Goal: Information Seeking & Learning: Learn about a topic

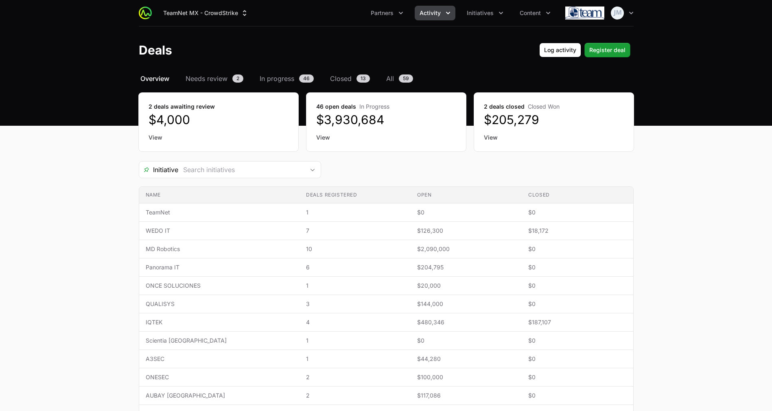
click at [158, 78] on span "Overview" at bounding box center [154, 79] width 29 height 10
click at [603, 48] on span "Register deal" at bounding box center [608, 50] width 36 height 10
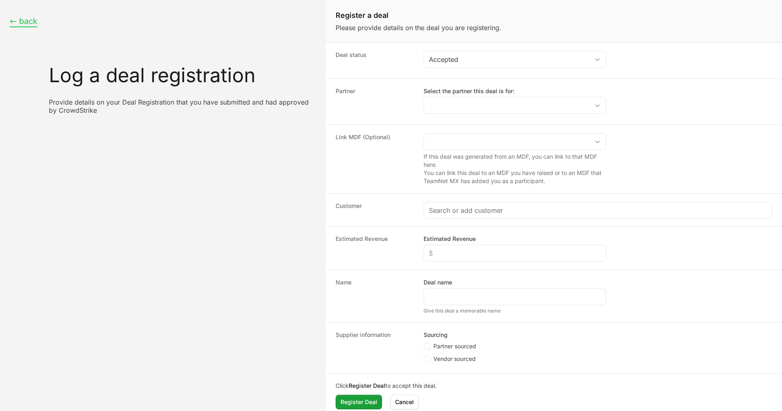
click at [22, 19] on button "← back" at bounding box center [24, 21] width 28 height 10
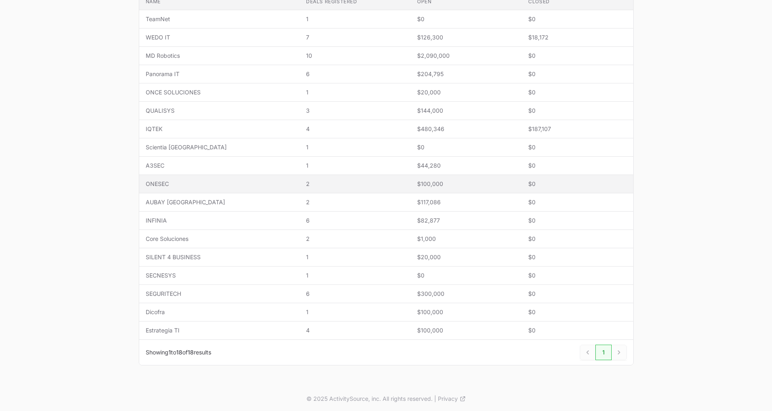
scroll to position [193, 0]
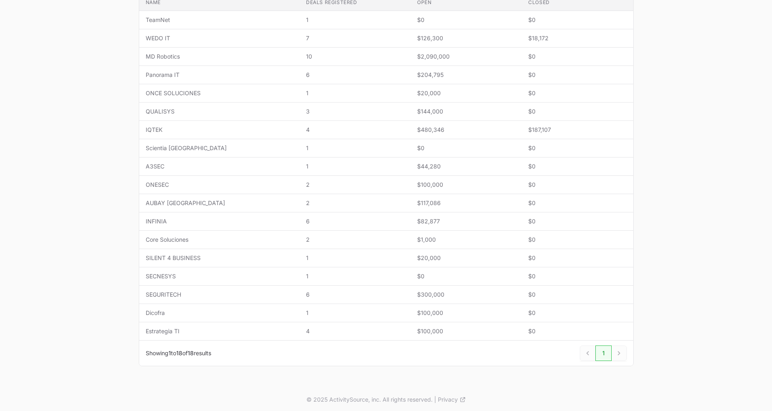
click at [616, 357] on div "Next" at bounding box center [619, 353] width 15 height 15
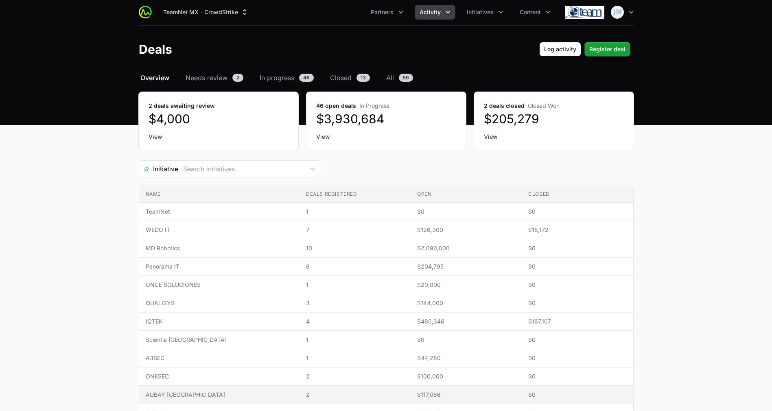
scroll to position [0, 0]
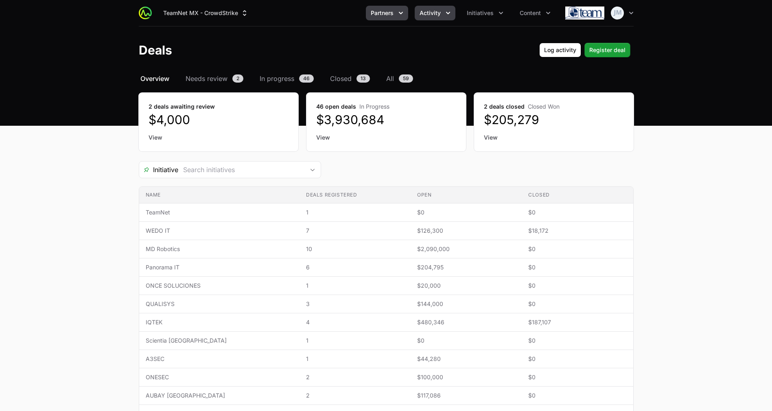
click at [406, 13] on button "Partners" at bounding box center [387, 13] width 42 height 15
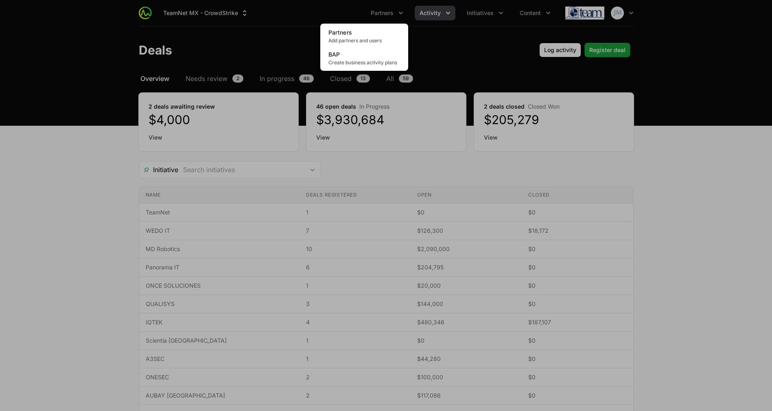
click at [488, 13] on div "Partners menu" at bounding box center [386, 205] width 772 height 411
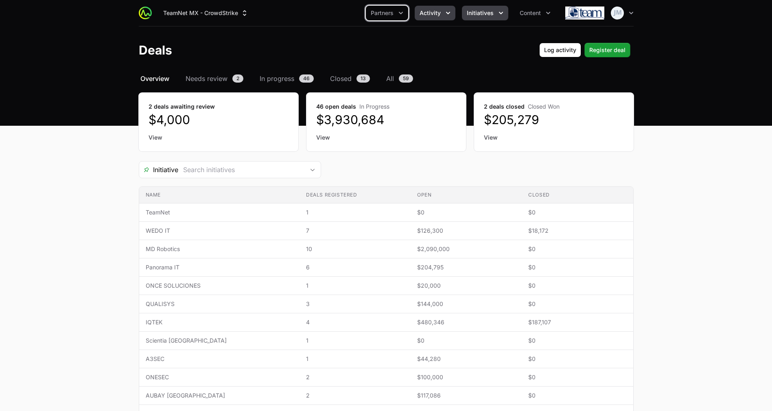
click at [500, 13] on icon "Initiatives menu" at bounding box center [501, 13] width 4 height 2
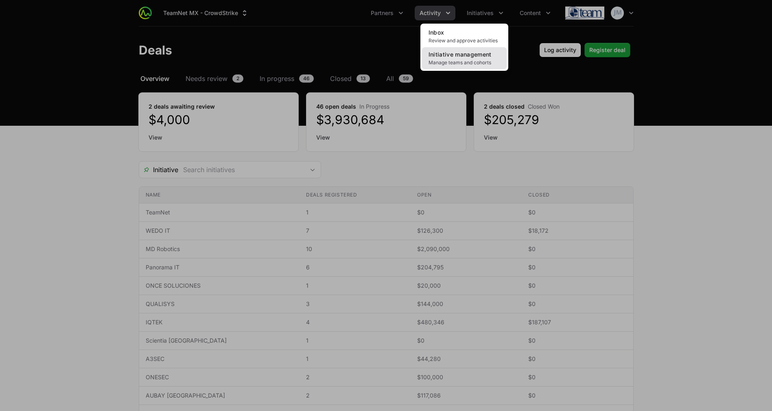
click at [484, 57] on span "Initiative management" at bounding box center [460, 54] width 63 height 7
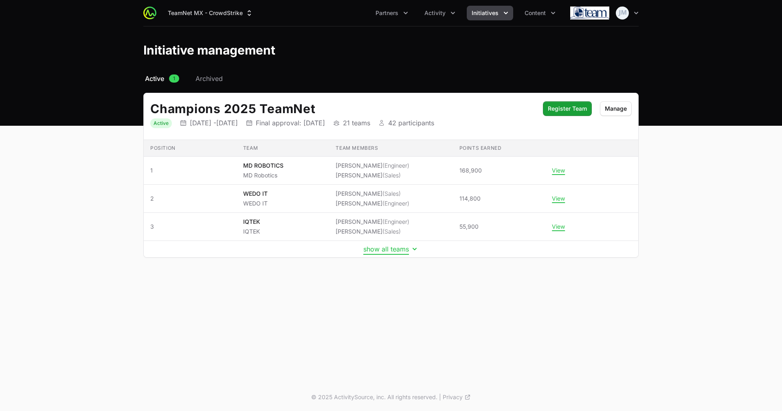
click at [381, 247] on button "show all teams" at bounding box center [390, 249] width 55 height 8
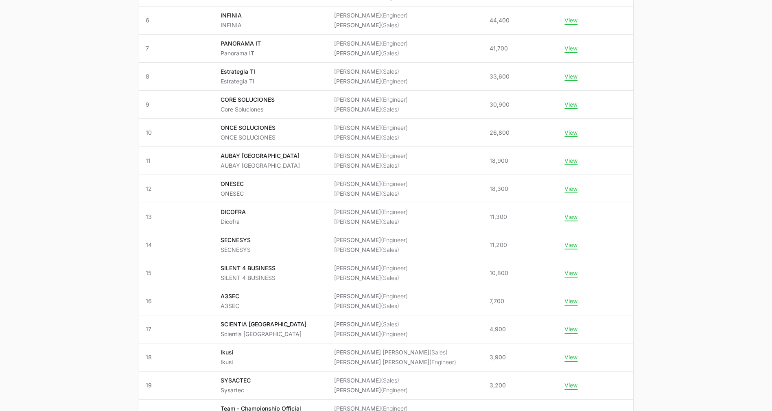
scroll to position [399, 0]
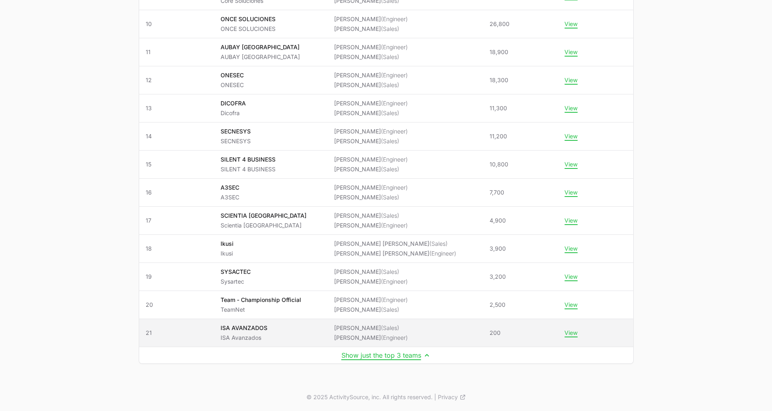
click at [408, 328] on li "[PERSON_NAME] (Sales)" at bounding box center [371, 328] width 74 height 8
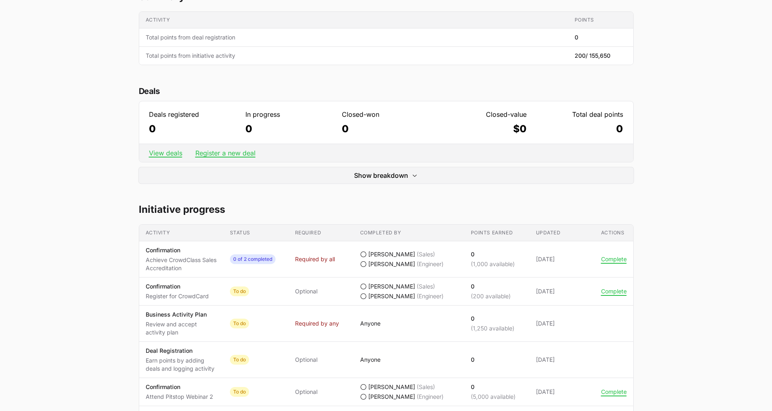
scroll to position [189, 0]
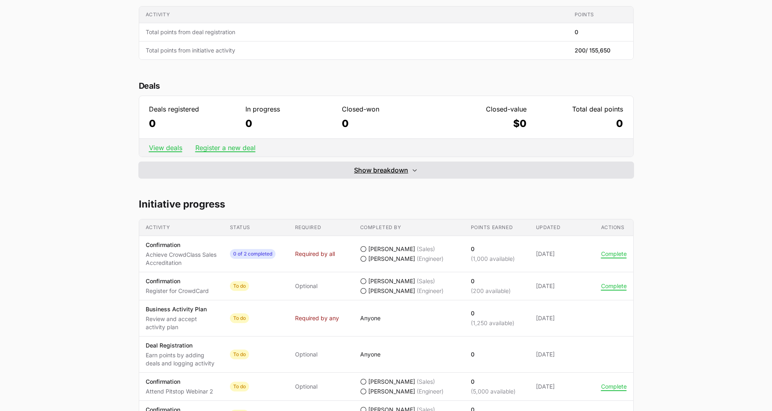
click at [401, 174] on span "Show breakdown" at bounding box center [381, 170] width 54 height 10
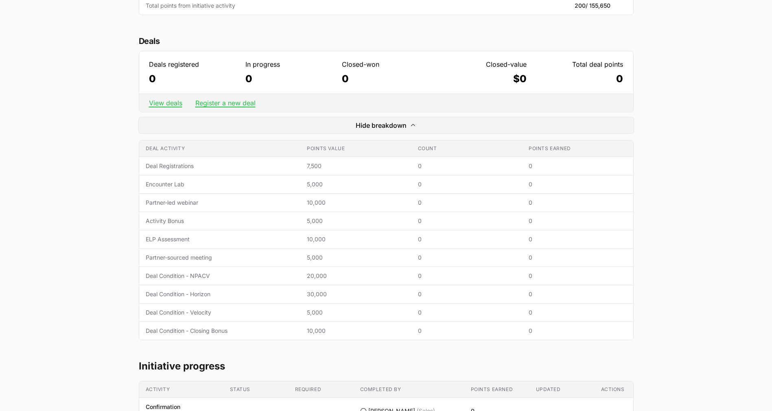
scroll to position [235, 0]
click at [325, 239] on span "10,000" at bounding box center [356, 239] width 98 height 8
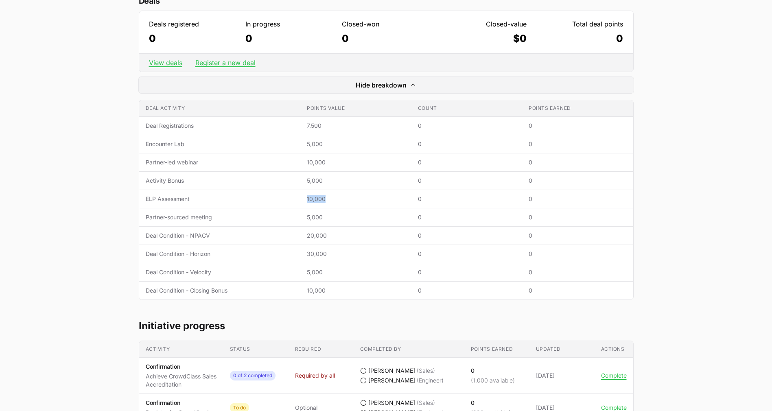
scroll to position [277, 0]
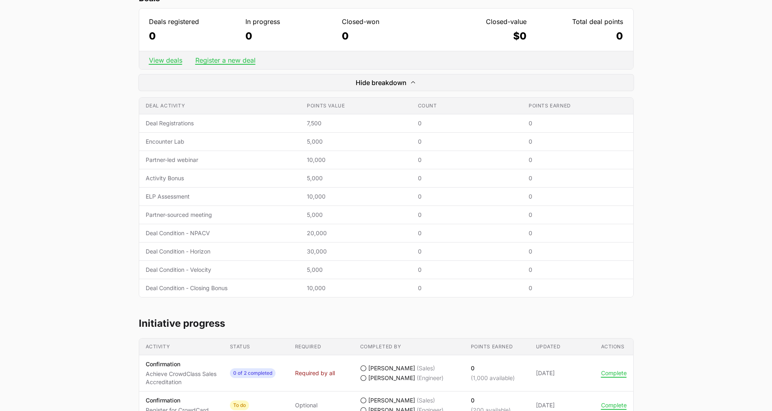
click at [319, 269] on span "5,000" at bounding box center [356, 270] width 98 height 8
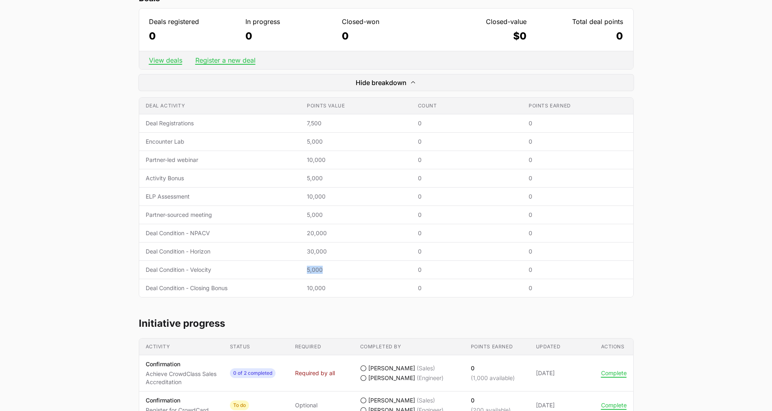
click at [319, 269] on span "5,000" at bounding box center [356, 270] width 98 height 8
click at [197, 230] on span "Deal Condition - NPACV" at bounding box center [220, 233] width 149 height 8
click at [206, 230] on span "Deal Condition - NPACV" at bounding box center [220, 233] width 149 height 8
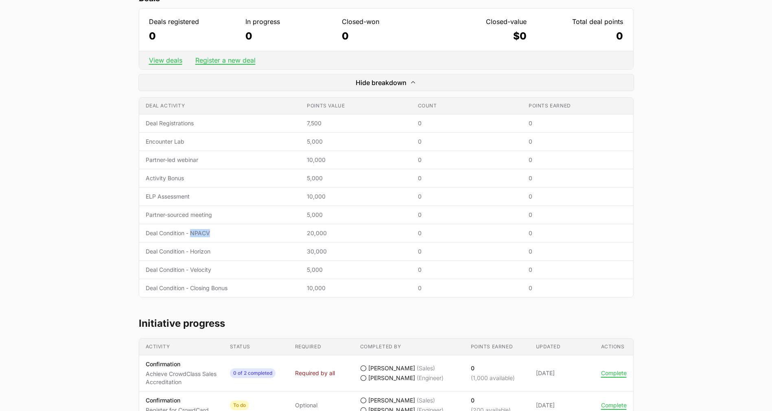
click at [206, 230] on span "Deal Condition - NPACV" at bounding box center [220, 233] width 149 height 8
click at [321, 267] on span "5,000" at bounding box center [356, 270] width 98 height 8
click at [314, 195] on span "10,000" at bounding box center [356, 197] width 98 height 8
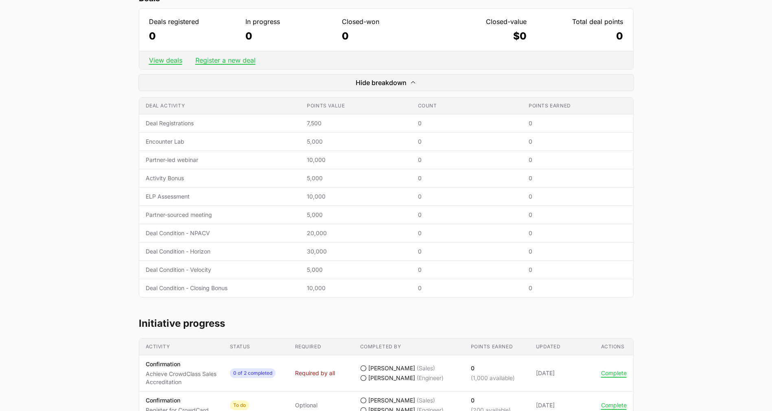
click at [317, 216] on span "5,000" at bounding box center [356, 215] width 98 height 8
click at [320, 180] on span "5,000" at bounding box center [356, 178] width 98 height 8
click at [313, 195] on span "10,000" at bounding box center [356, 197] width 98 height 8
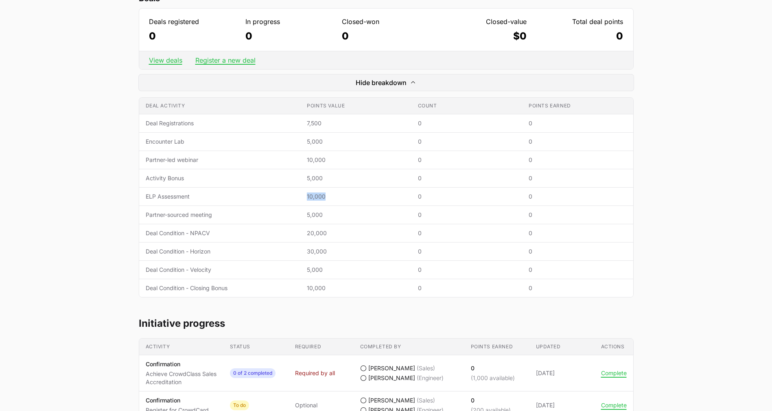
click at [313, 195] on span "10,000" at bounding box center [356, 197] width 98 height 8
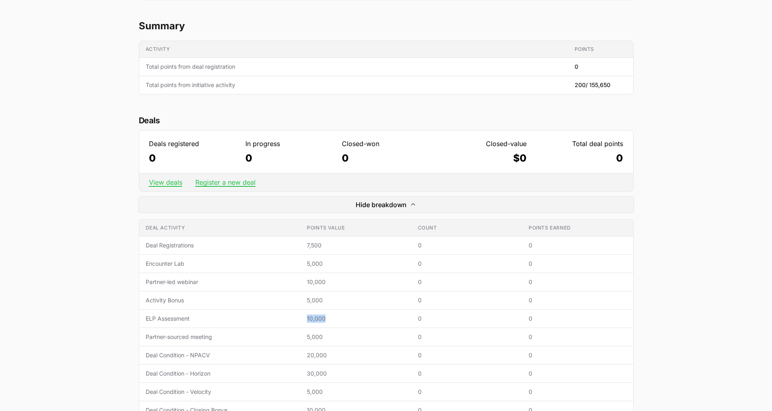
scroll to position [153, 0]
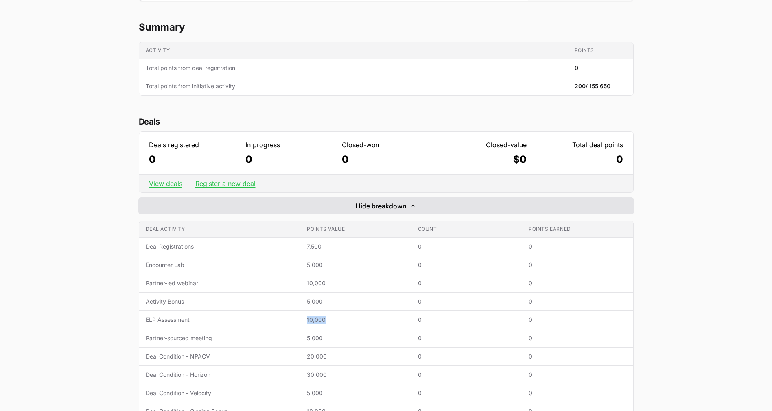
click at [413, 204] on icon "Expand/Collapse" at bounding box center [413, 206] width 7 height 7
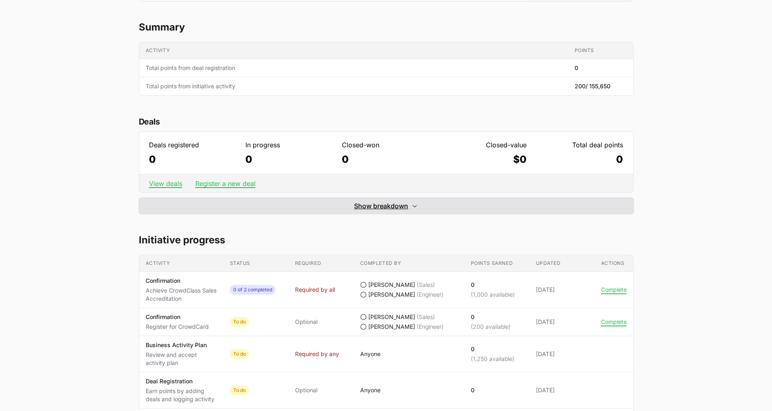
click at [413, 204] on icon "Expand/Collapse" at bounding box center [415, 206] width 7 height 7
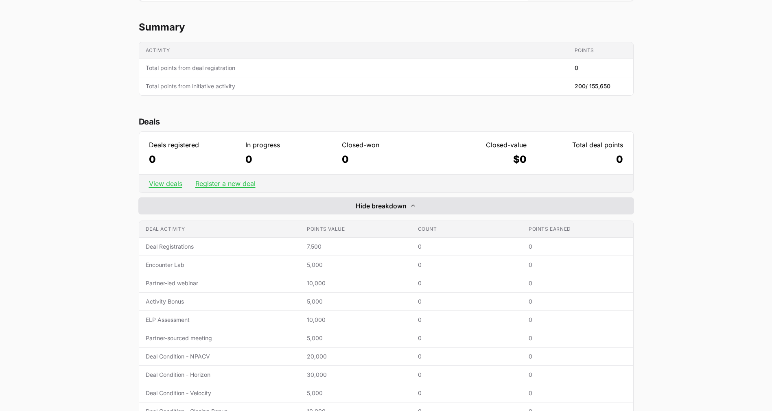
click at [413, 204] on icon "Expand/Collapse" at bounding box center [413, 206] width 7 height 7
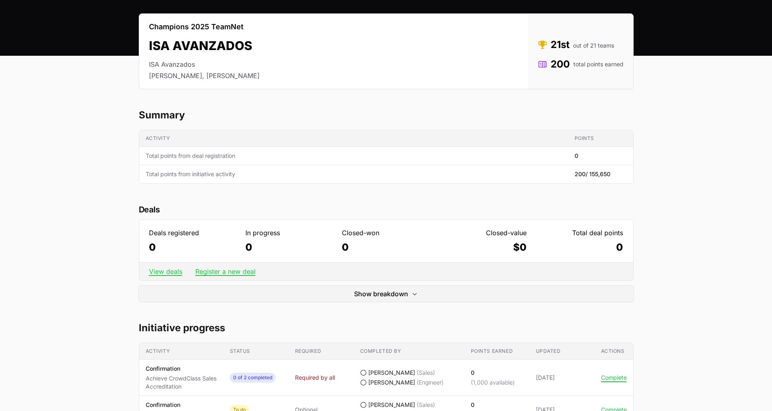
scroll to position [0, 0]
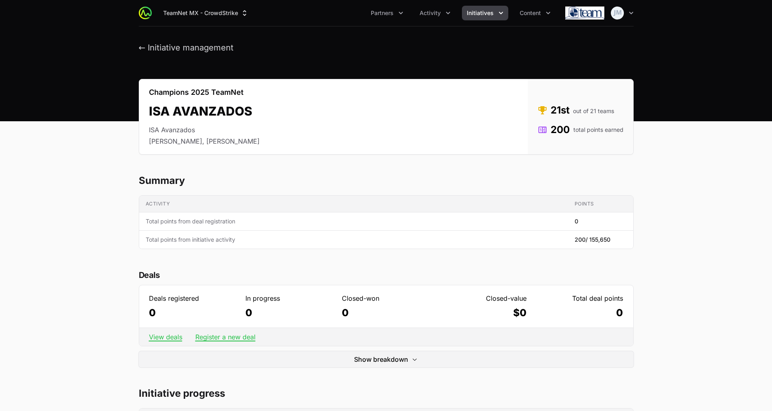
click at [169, 42] on header "← Initiative management" at bounding box center [386, 47] width 772 height 43
click at [170, 46] on button "← Initiative management" at bounding box center [186, 48] width 95 height 10
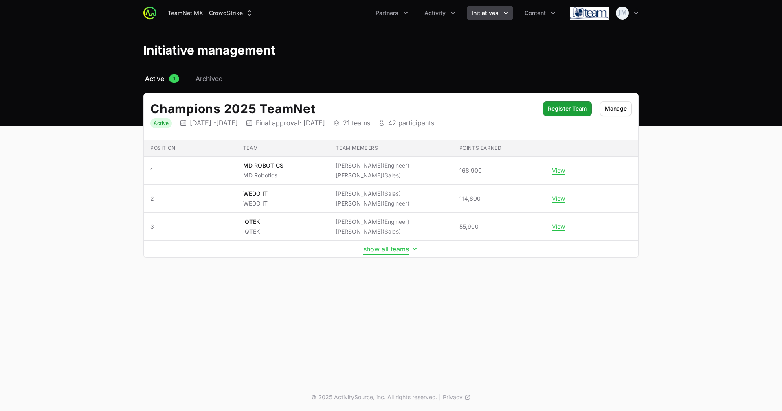
click at [390, 245] on button "show all teams" at bounding box center [390, 249] width 55 height 8
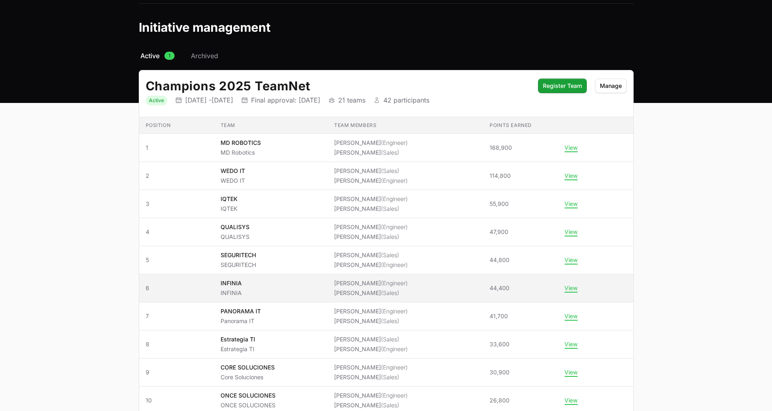
scroll to position [24, 0]
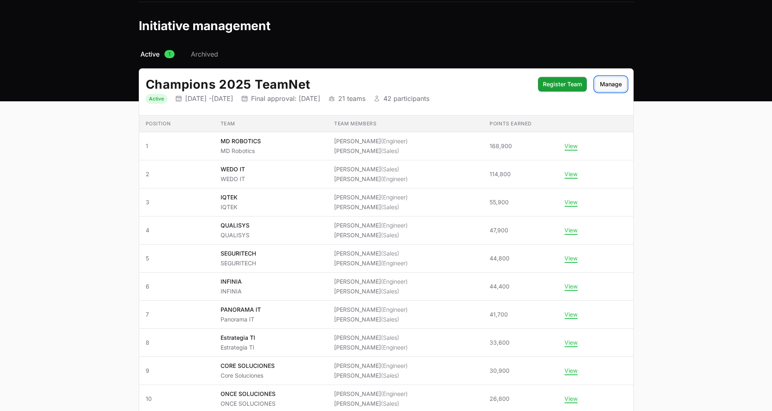
click at [616, 86] on span "Manage" at bounding box center [611, 84] width 22 height 10
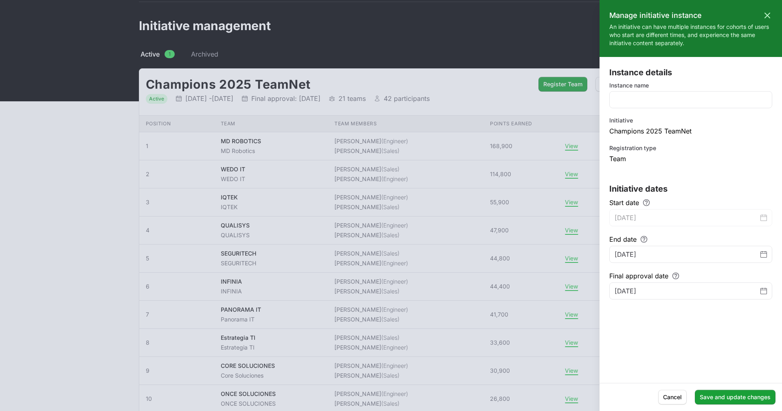
click at [500, 118] on div at bounding box center [391, 205] width 782 height 411
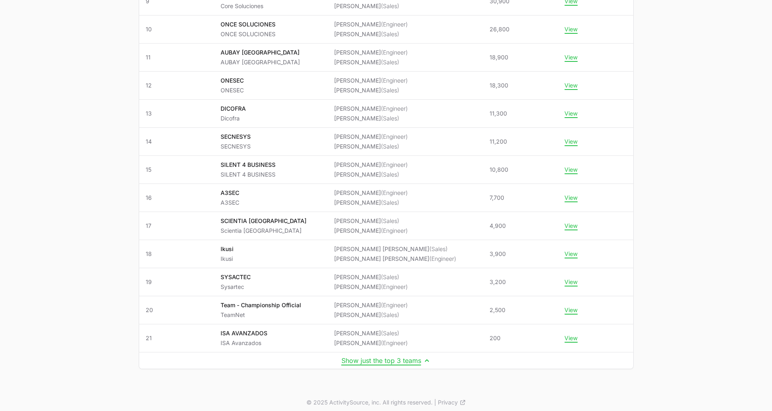
scroll to position [399, 0]
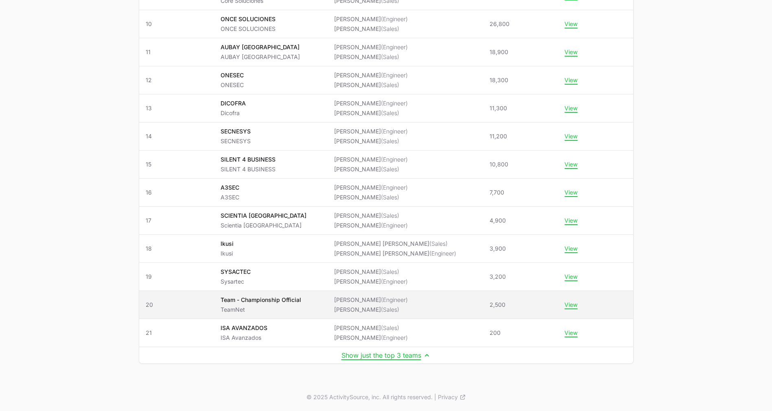
click at [226, 317] on td "Team Team - Championship Official TeamNet" at bounding box center [271, 305] width 114 height 28
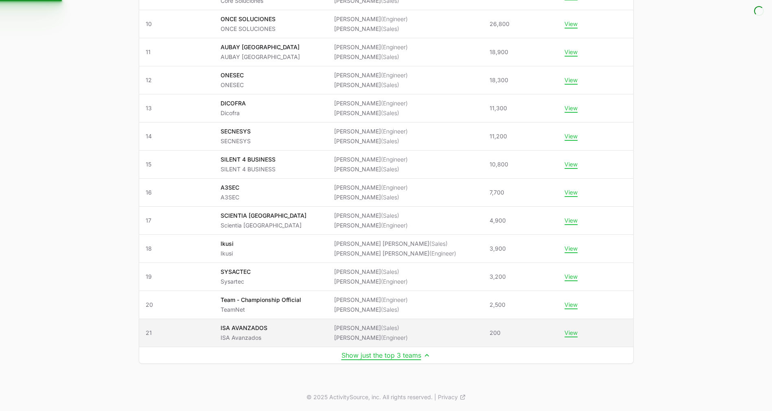
click at [246, 337] on p "ISA Avanzados" at bounding box center [244, 338] width 47 height 8
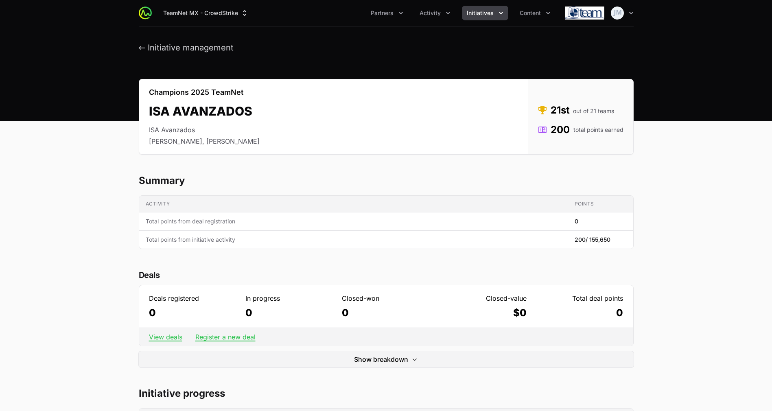
click at [236, 106] on h2 "ISA AVANZADOS" at bounding box center [204, 111] width 111 height 15
click at [256, 107] on div "Champions 2025 TeamNet ISA AVANZADOS ISA Avanzados [PERSON_NAME], [PERSON_NAME]" at bounding box center [204, 116] width 130 height 75
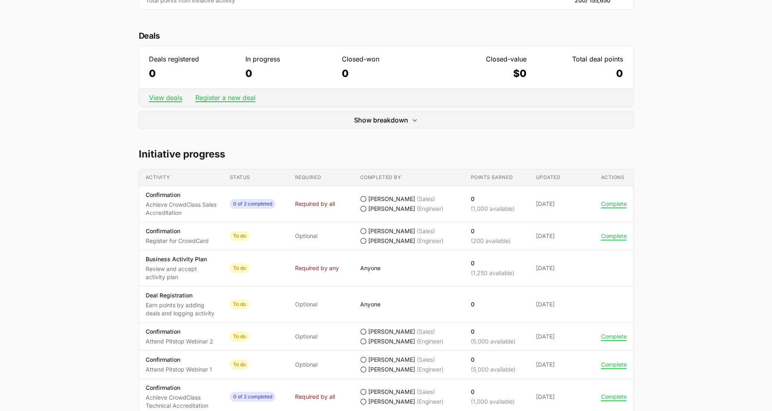
scroll to position [240, 0]
